Goal: Task Accomplishment & Management: Complete application form

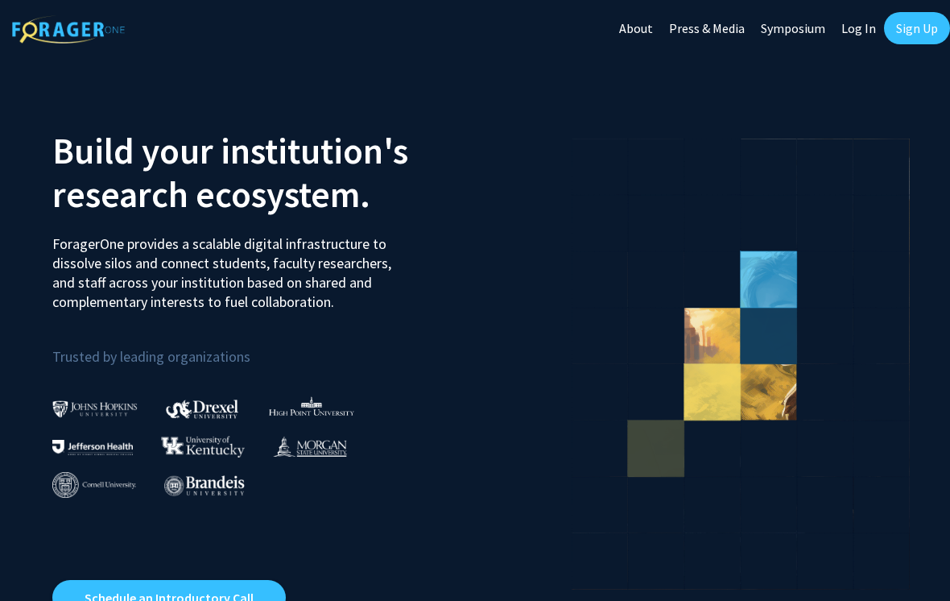
click at [919, 41] on link "Sign Up" at bounding box center [917, 28] width 66 height 32
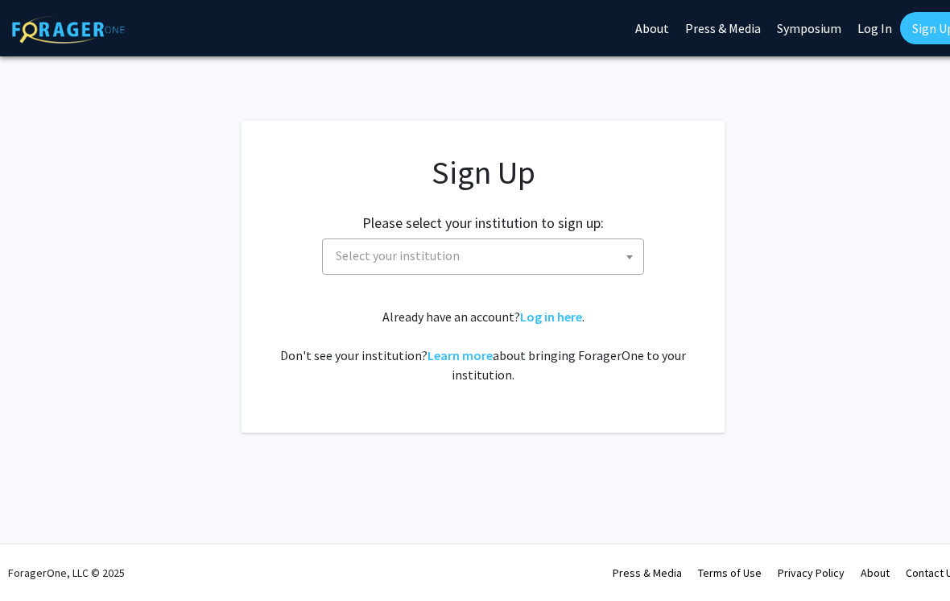
click at [591, 267] on span "Select your institution" at bounding box center [486, 255] width 314 height 33
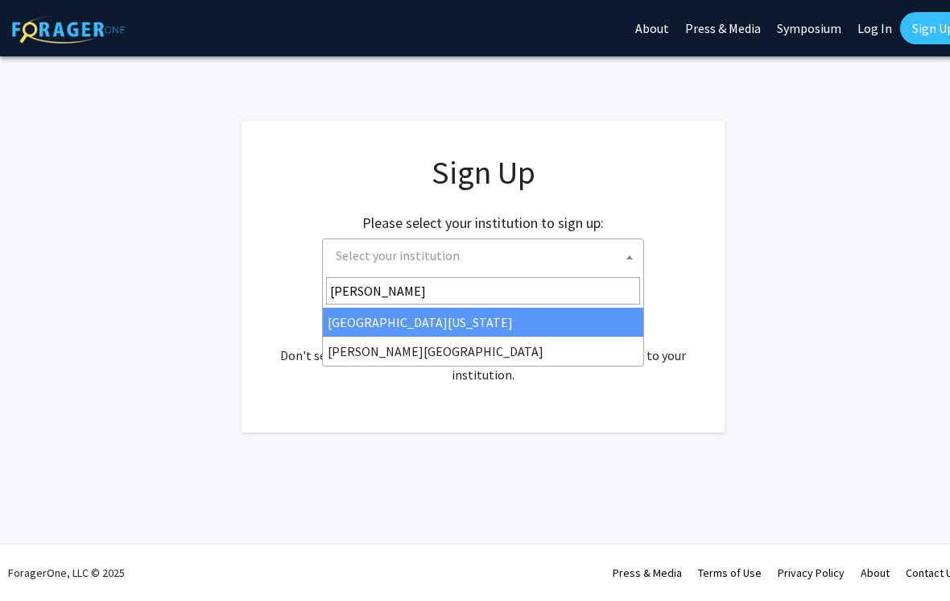
type input "[PERSON_NAME]"
select select "24"
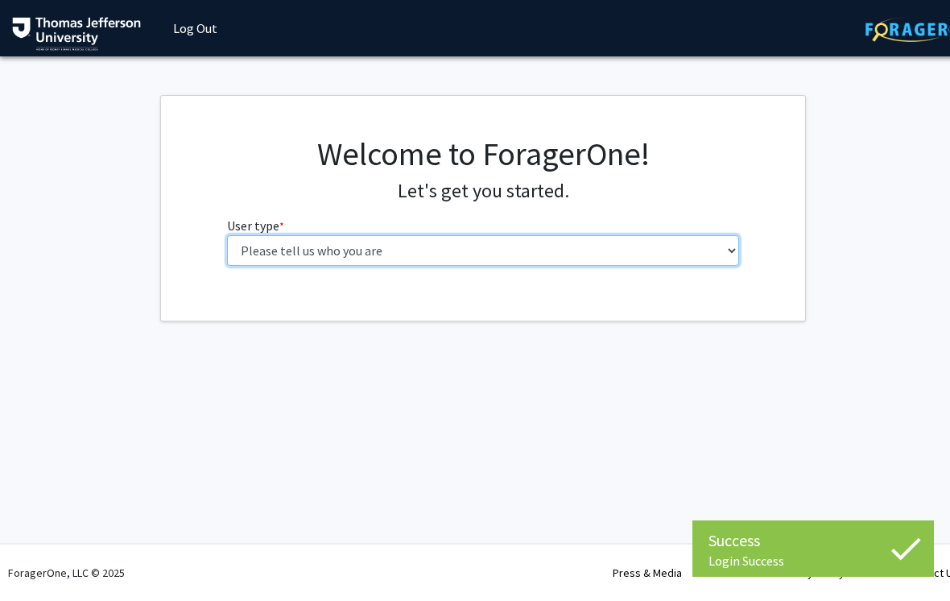
click at [678, 260] on select "Please tell us who you are Undergraduate Student Master's Student Doctoral Cand…" at bounding box center [483, 250] width 513 height 31
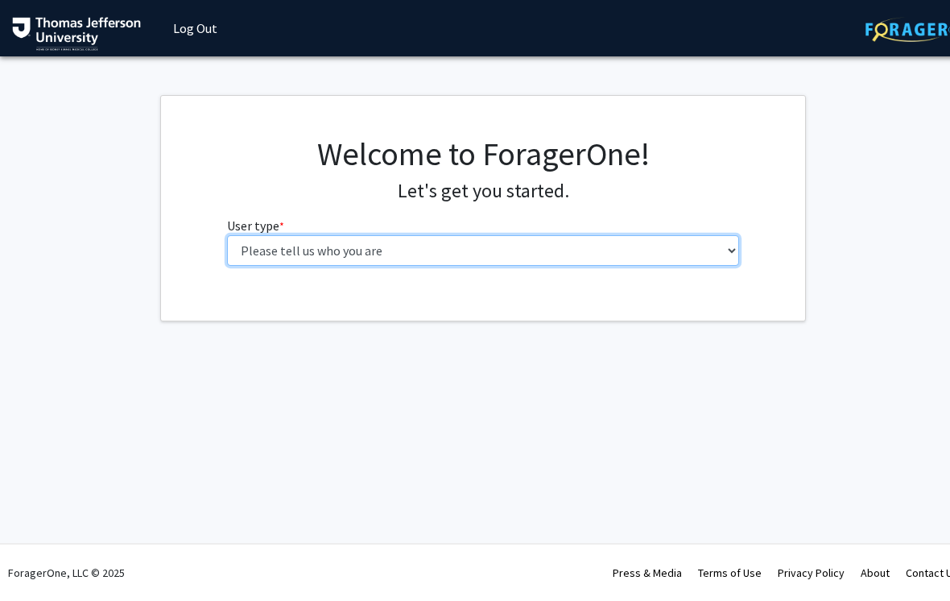
select select "3: doc"
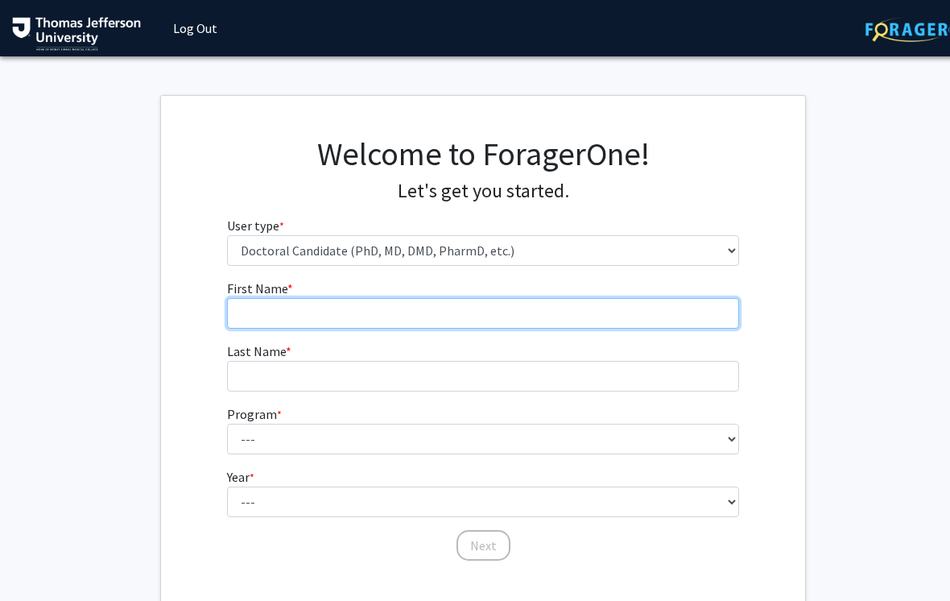
click at [610, 327] on input "First Name * required" at bounding box center [483, 313] width 513 height 31
type input "Evan"
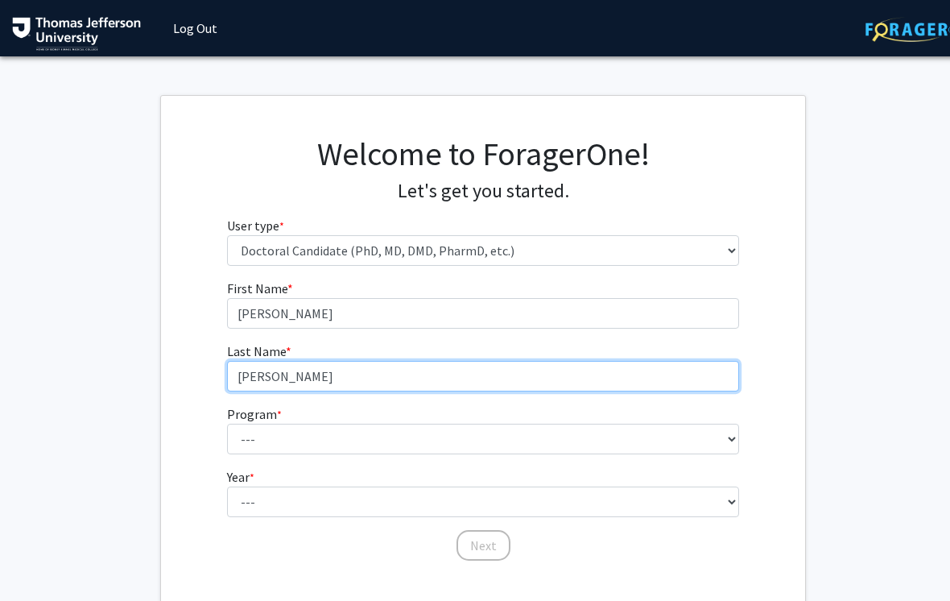
type input "Thomas"
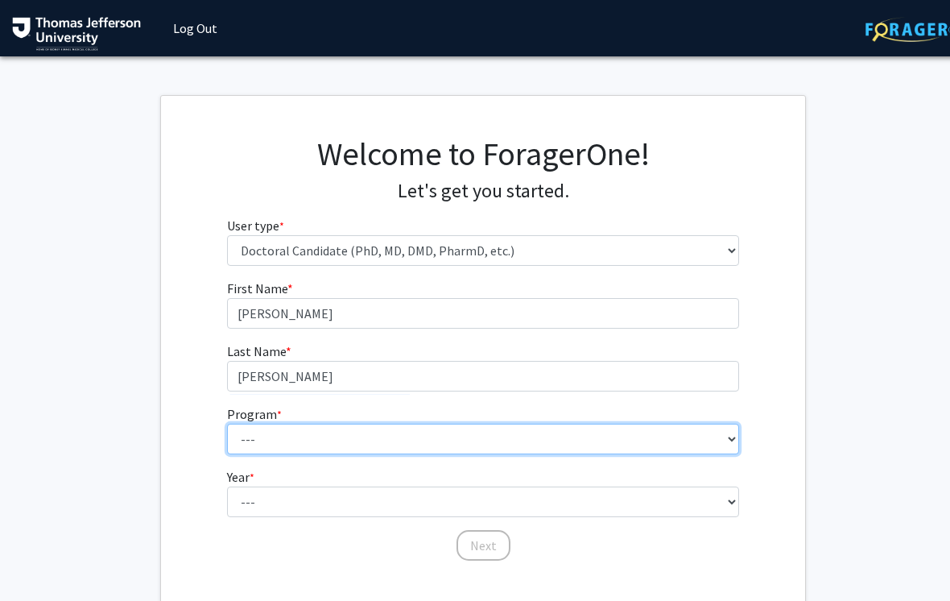
click at [632, 445] on select "--- Accelerated 3+3 BS in Health Sciences/Doctor of Occupational Therapy Accele…" at bounding box center [483, 439] width 513 height 31
select select "35: 815"
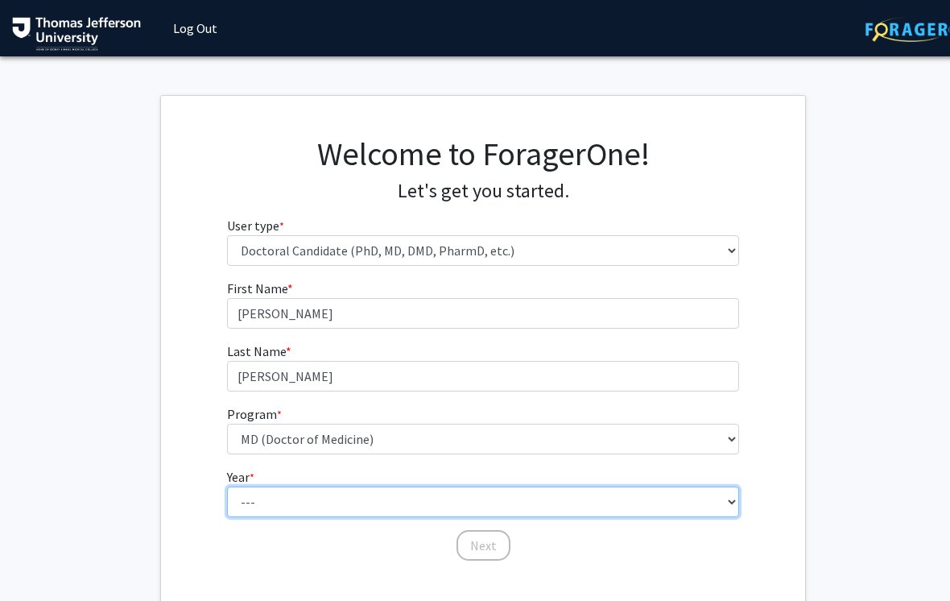
click at [466, 499] on select "--- First Year Second Year Third Year Fourth Year Fifth Year Sixth Year Seventh…" at bounding box center [483, 501] width 513 height 31
select select "1: first_year"
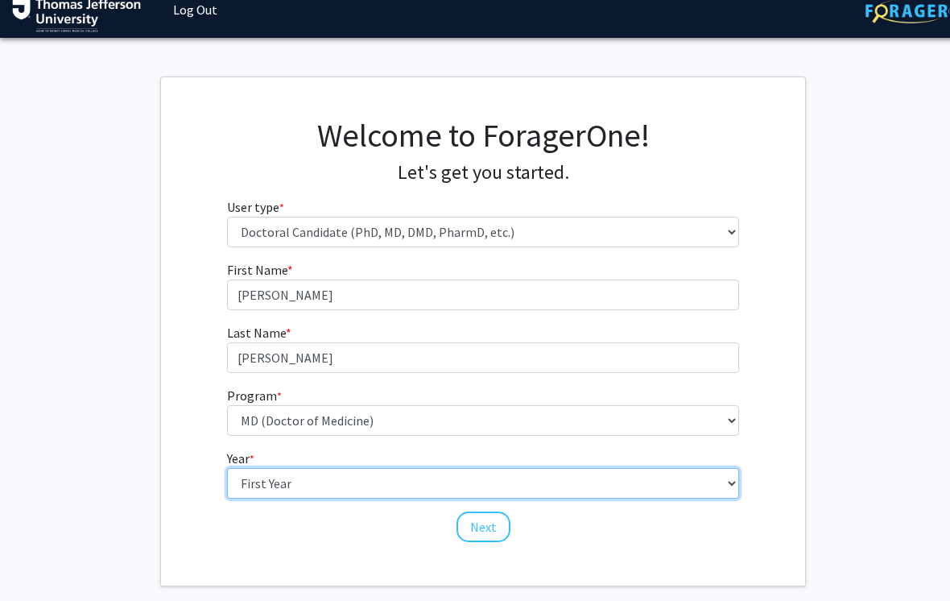
scroll to position [27, 0]
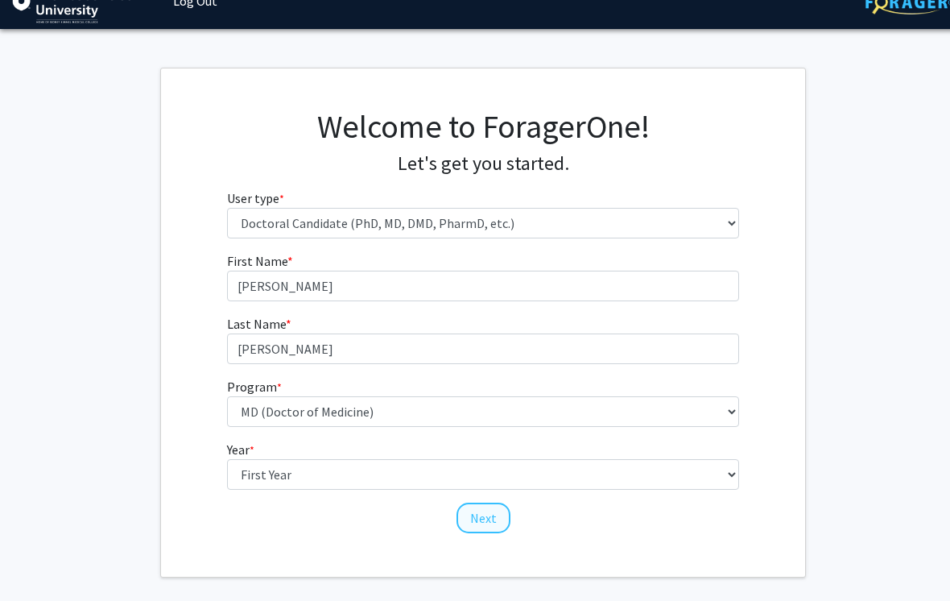
click at [490, 524] on button "Next" at bounding box center [484, 518] width 54 height 31
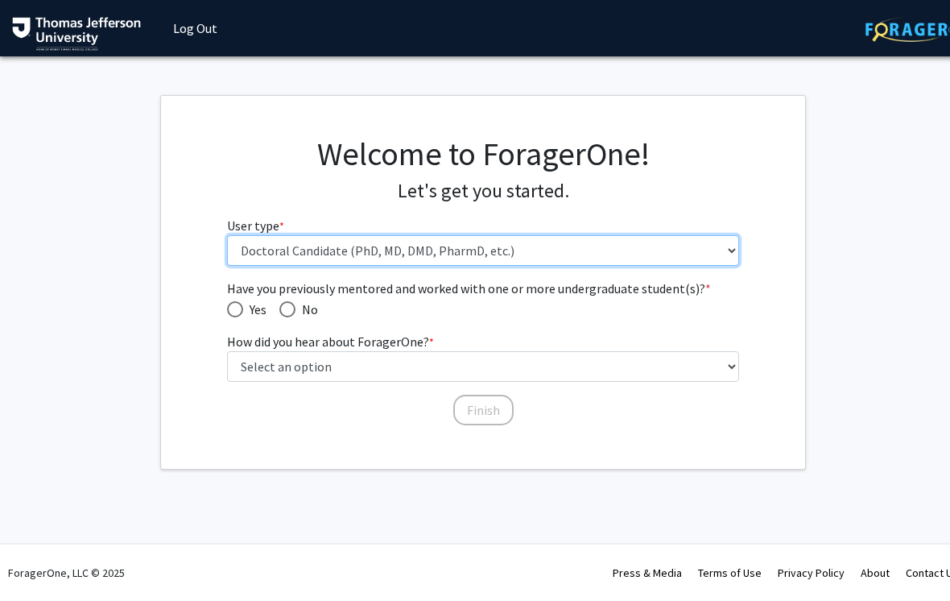
click at [543, 242] on select "Please tell us who you are Undergraduate Student Master's Student Doctoral Cand…" at bounding box center [483, 250] width 513 height 31
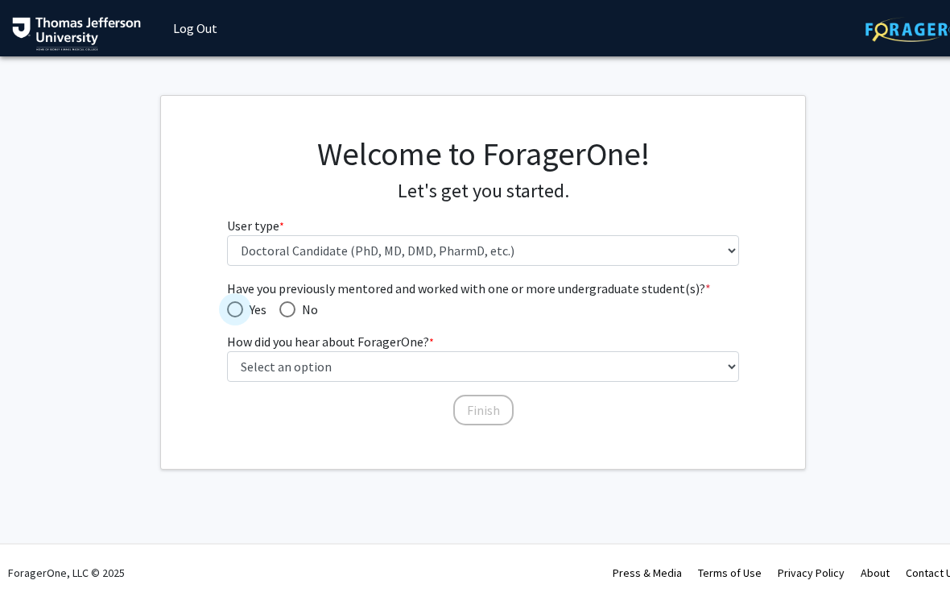
click at [241, 305] on span "Have you previously mentored and worked with one or more undergraduate student(…" at bounding box center [235, 309] width 16 height 16
click at [241, 305] on input "Yes" at bounding box center [235, 309] width 16 height 16
radio input "true"
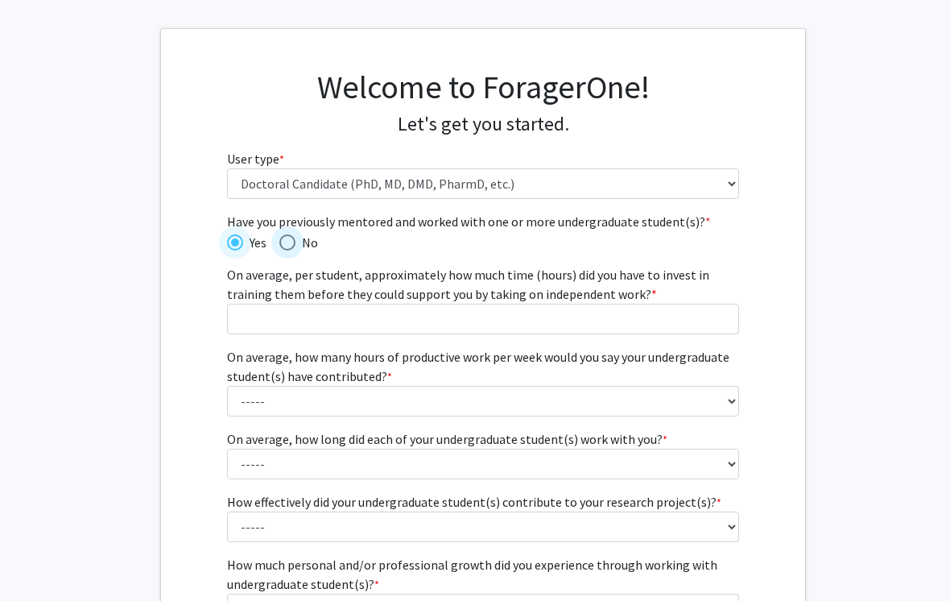
click at [317, 233] on span "No" at bounding box center [307, 242] width 23 height 19
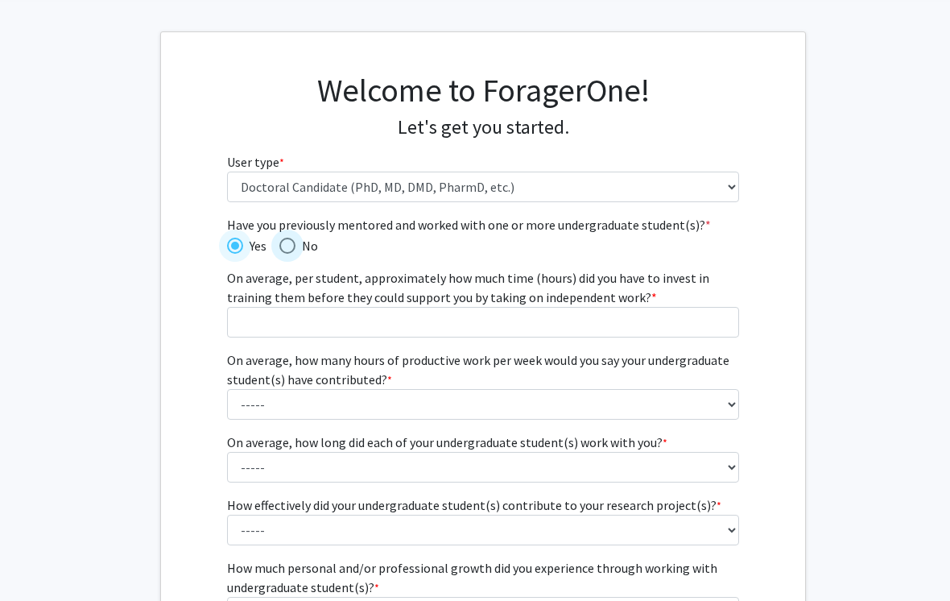
click at [296, 238] on input "No" at bounding box center [287, 246] width 16 height 16
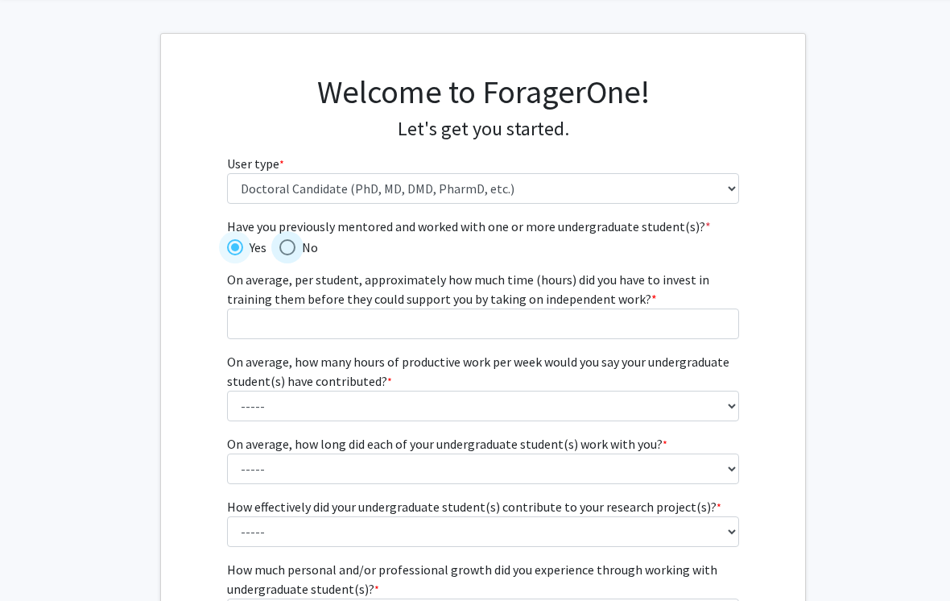
radio input "true"
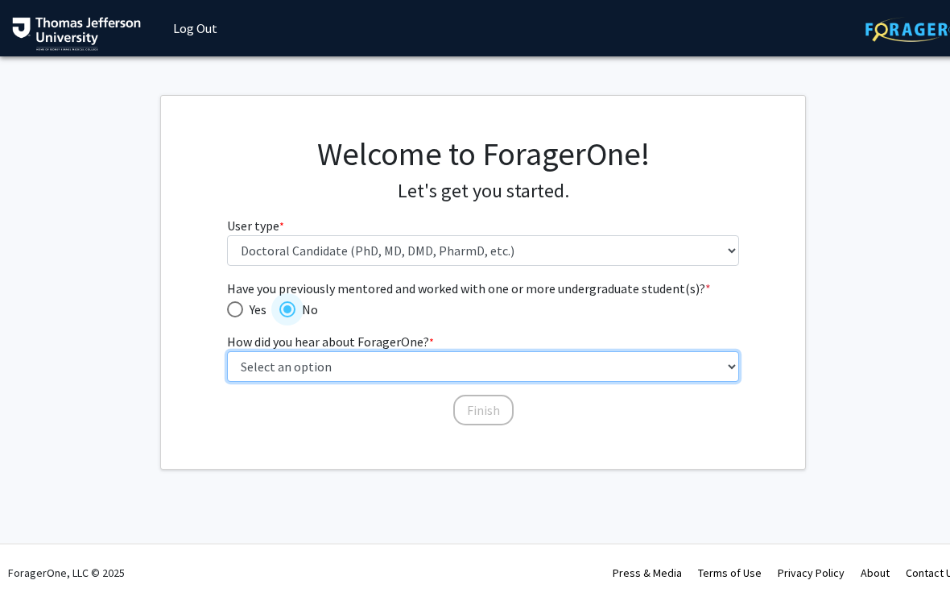
click at [455, 367] on select "Select an option Peer/student recommendation Faculty/staff recommendation Unive…" at bounding box center [483, 366] width 513 height 31
select select "2: faculty_recommendation"
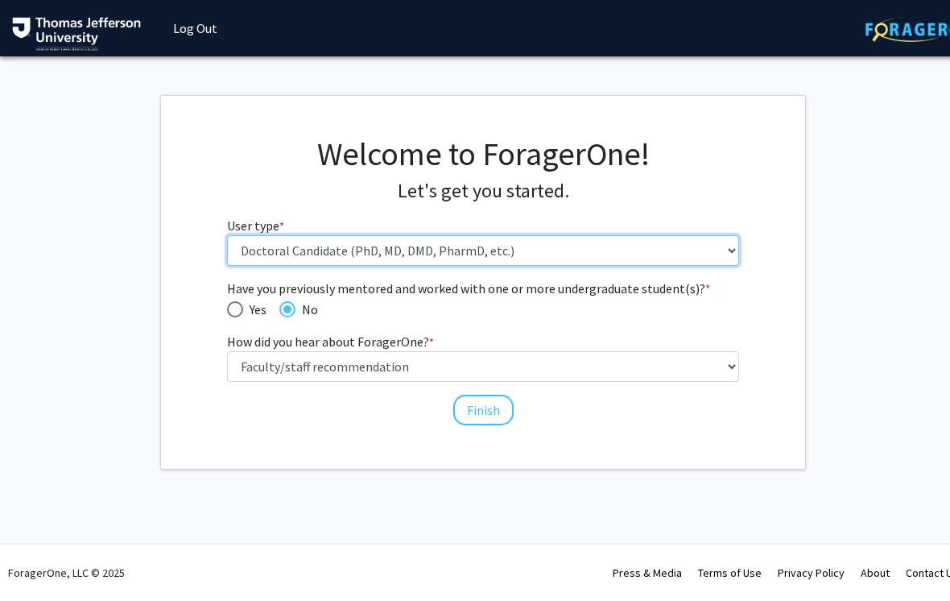
click at [534, 251] on select "Please tell us who you are Undergraduate Student Master's Student Doctoral Cand…" at bounding box center [483, 250] width 513 height 31
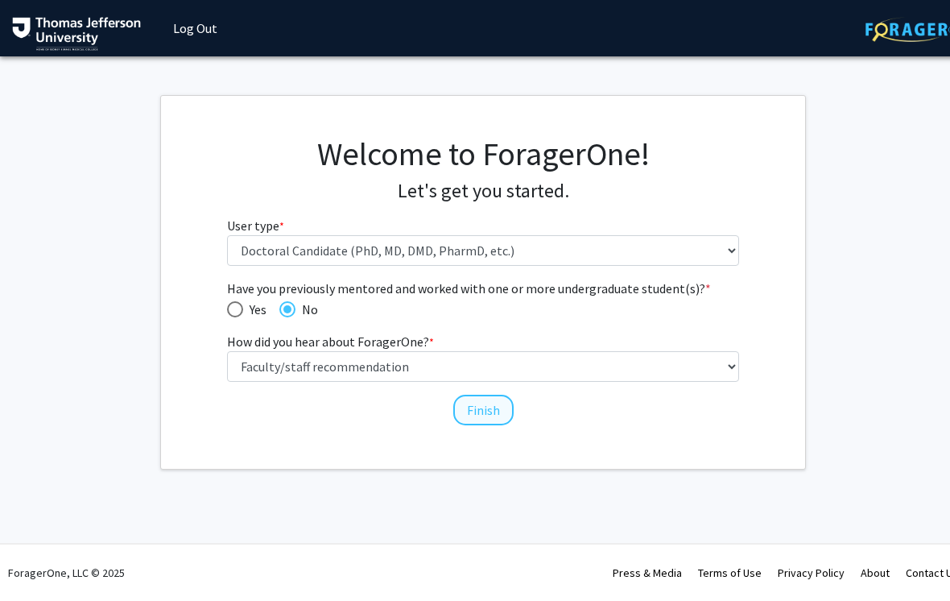
click at [488, 411] on button "Finish" at bounding box center [483, 410] width 60 height 31
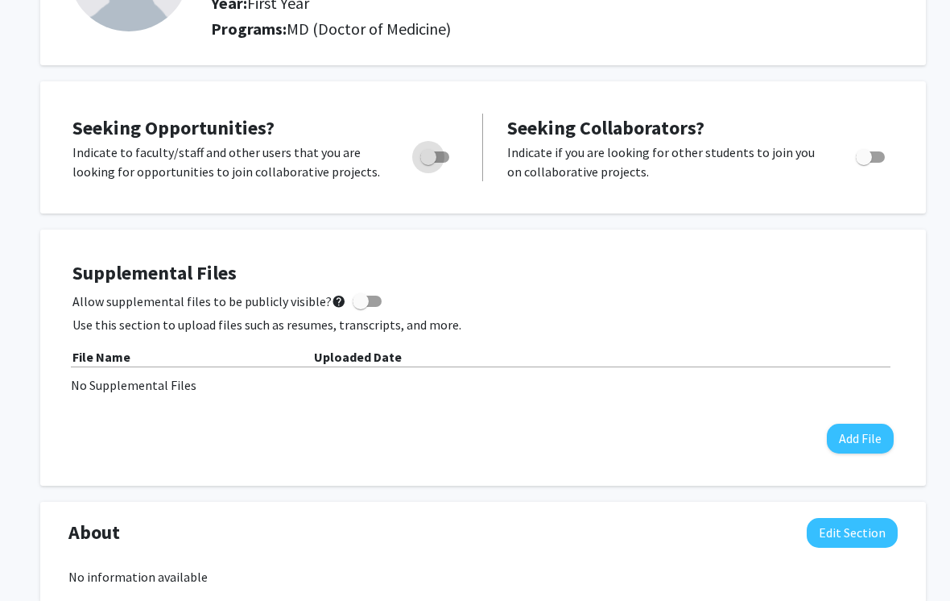
scroll to position [196, 0]
click at [442, 162] on label "Toggle" at bounding box center [431, 156] width 35 height 19
click at [428, 163] on input "Are you actively seeking opportunities?" at bounding box center [428, 163] width 1 height 1
checkbox input "true"
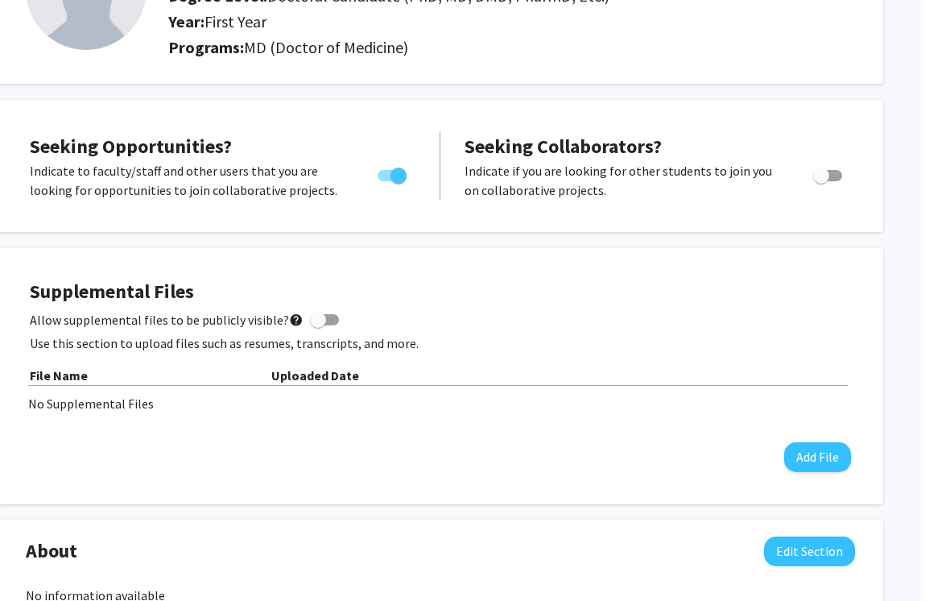
scroll to position [0, 16]
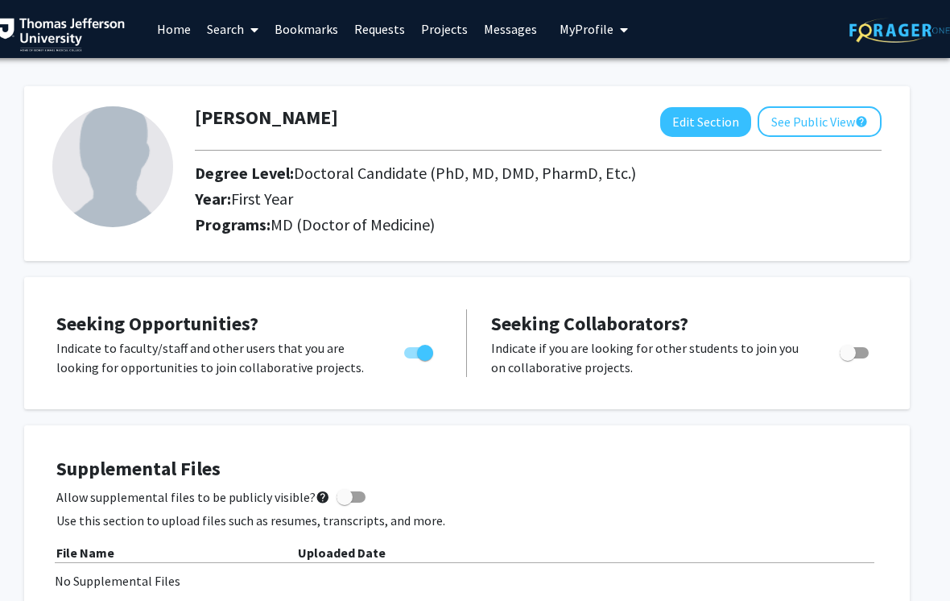
click at [620, 30] on icon "My profile dropdown to access profile and logout" at bounding box center [624, 29] width 8 height 13
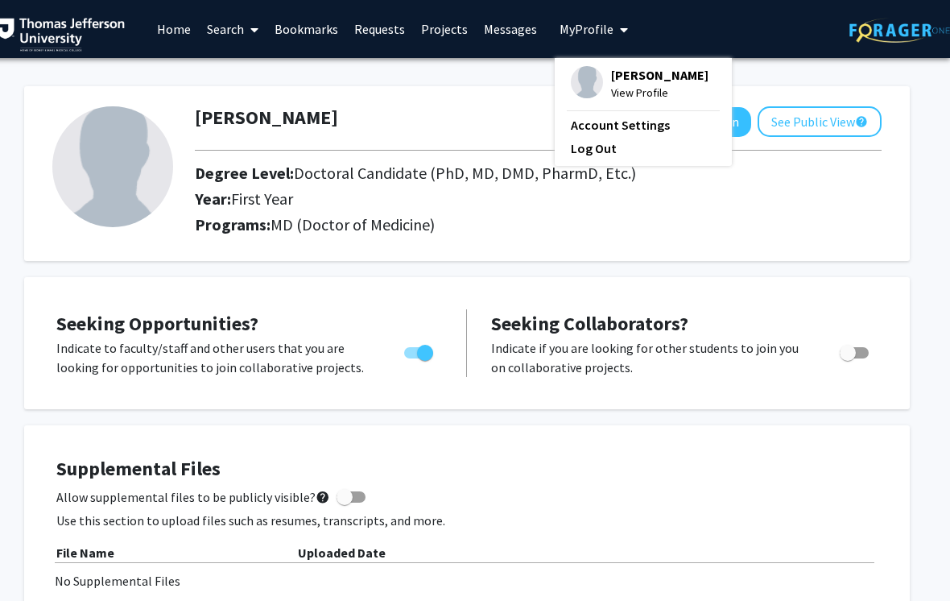
click at [453, 118] on div "Evan Thomas Edit Section See Public View help" at bounding box center [538, 121] width 711 height 31
